Goal: Task Accomplishment & Management: Manage account settings

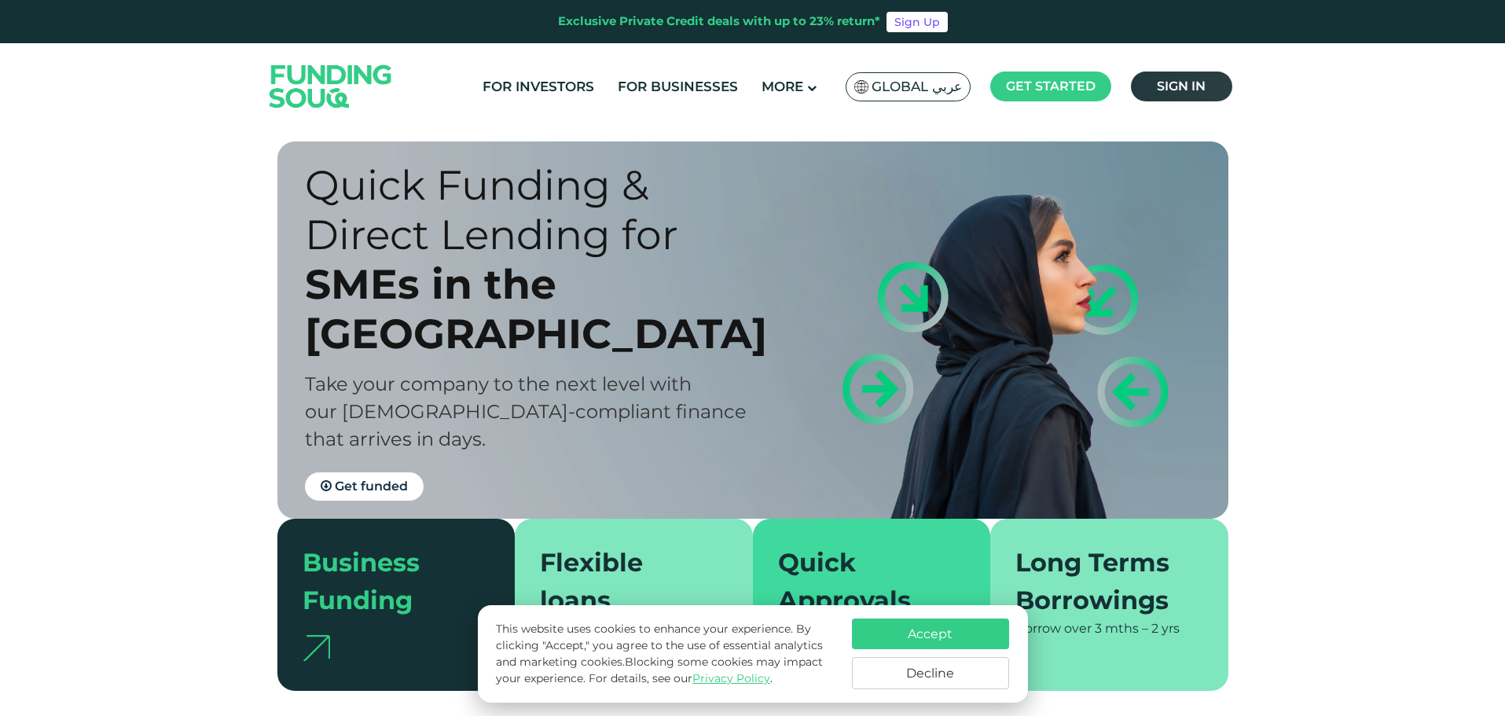
click at [1179, 80] on span "Sign in" at bounding box center [1181, 86] width 49 height 15
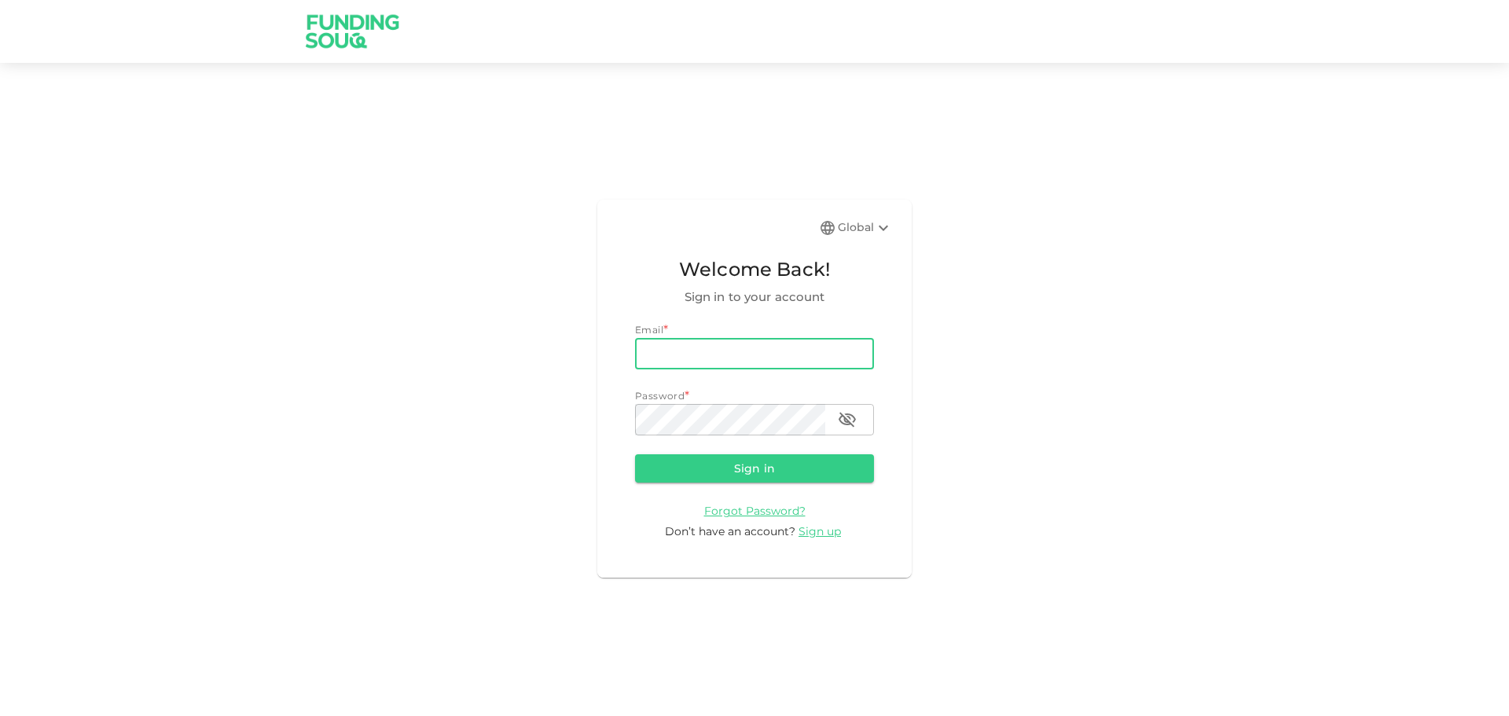
click at [772, 364] on input "email" at bounding box center [754, 353] width 239 height 31
type input "Aasik.mmm@gmail.com"
click at [781, 472] on button "Sign in" at bounding box center [754, 468] width 239 height 28
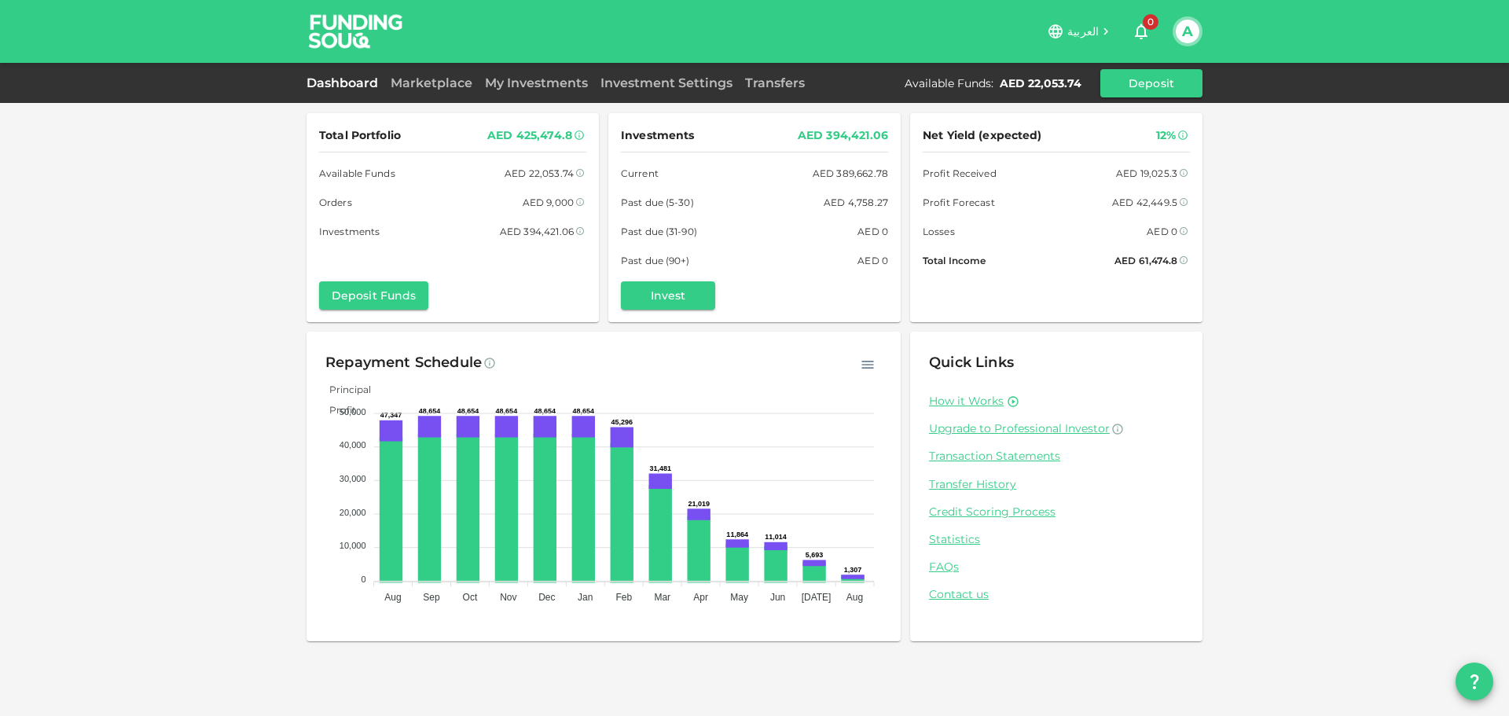
click at [562, 93] on div "Dashboard Marketplace My Investments Investment Settings Transfers Available Fu…" at bounding box center [754, 83] width 896 height 28
click at [566, 84] on link "My Investments" at bounding box center [535, 82] width 115 height 15
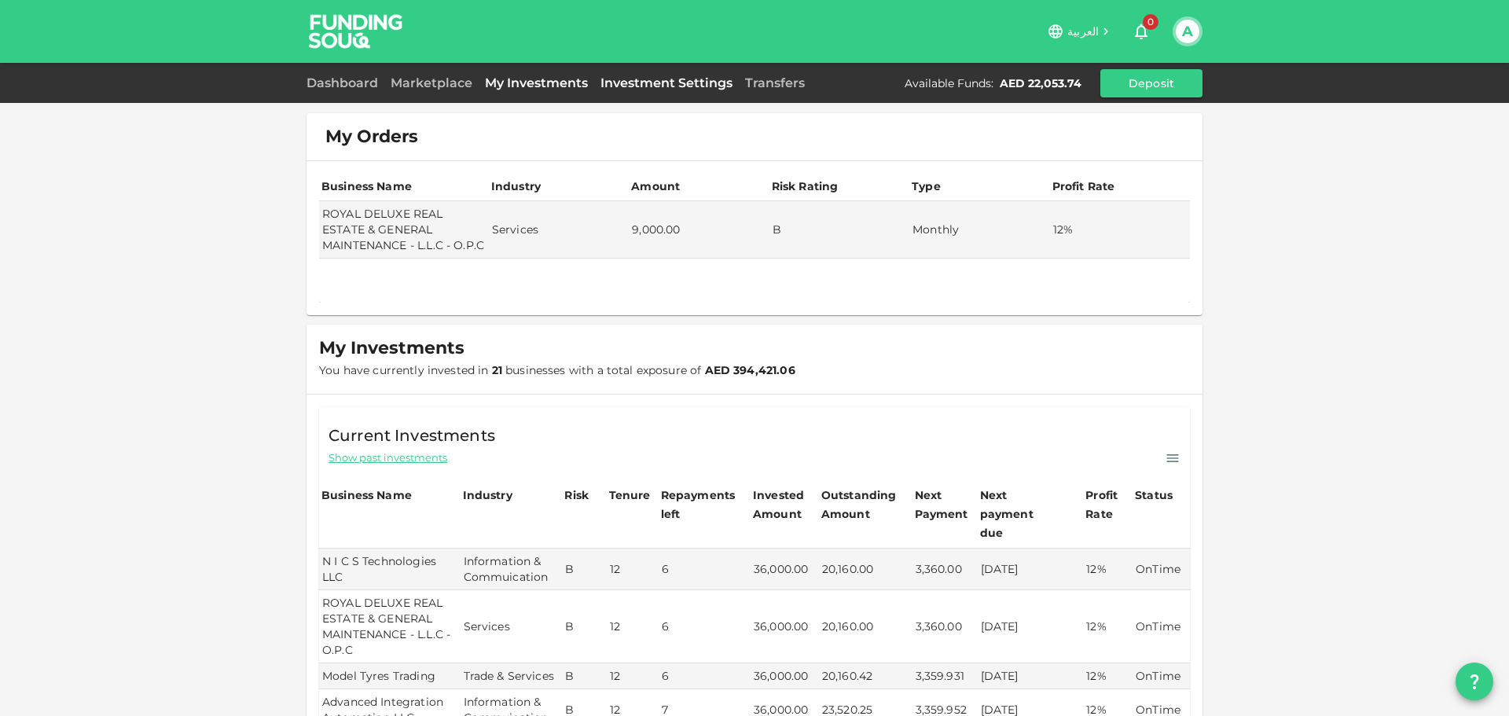
click at [659, 78] on link "Investment Settings" at bounding box center [666, 82] width 145 height 15
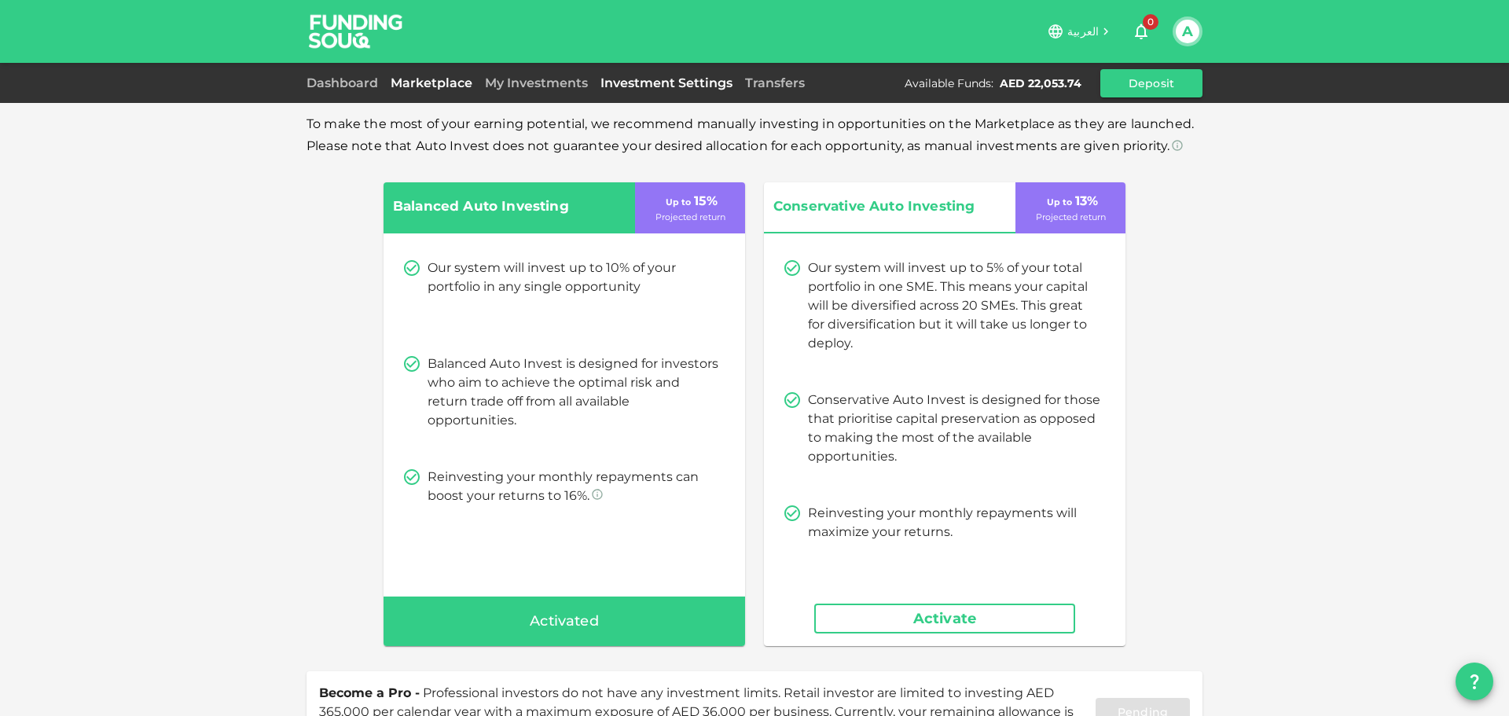
click at [439, 82] on link "Marketplace" at bounding box center [431, 82] width 94 height 15
